Goal: Task Accomplishment & Management: Manage account settings

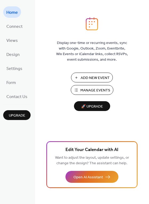
click at [92, 93] on span "Manage Events" at bounding box center [95, 91] width 30 height 6
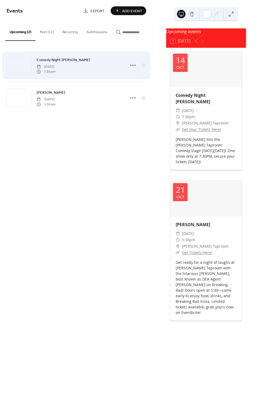
click at [44, 61] on span "Comedy Night [PERSON_NAME]" at bounding box center [64, 60] width 54 height 6
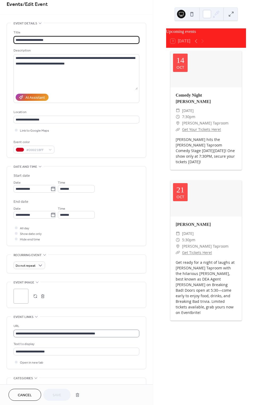
scroll to position [8, 0]
